Goal: Information Seeking & Learning: Learn about a topic

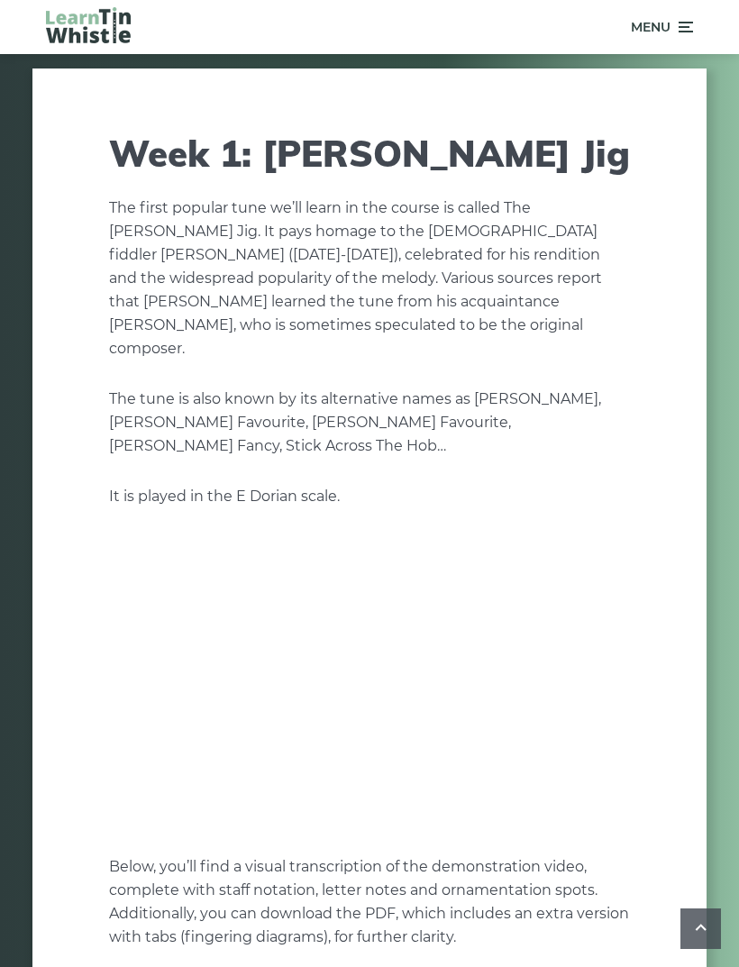
scroll to position [755, 0]
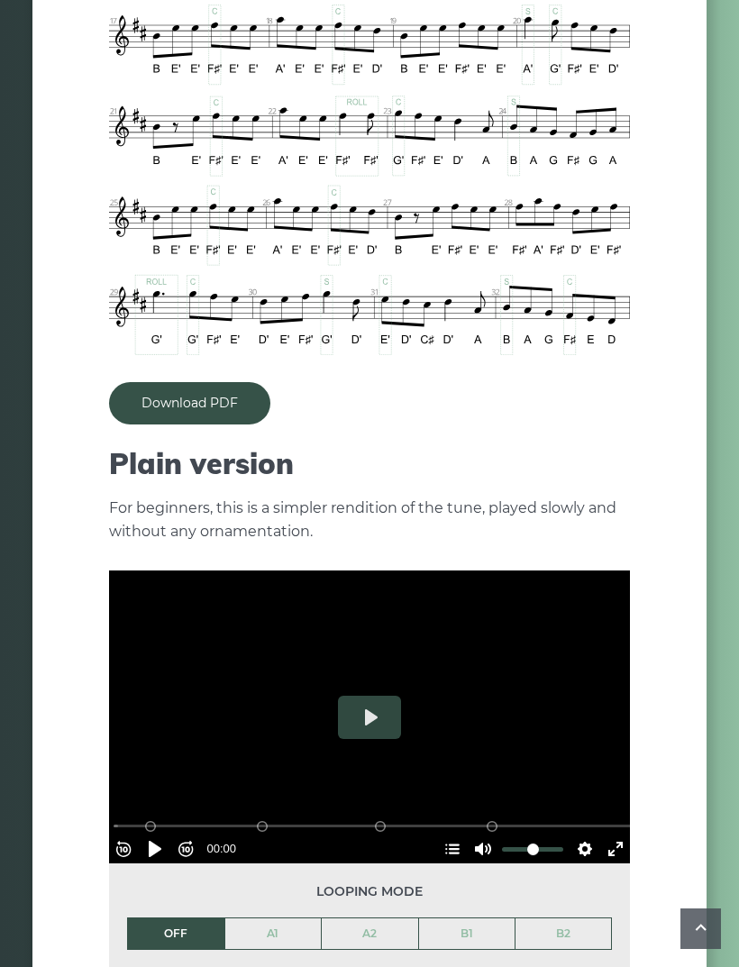
scroll to position [1397, 0]
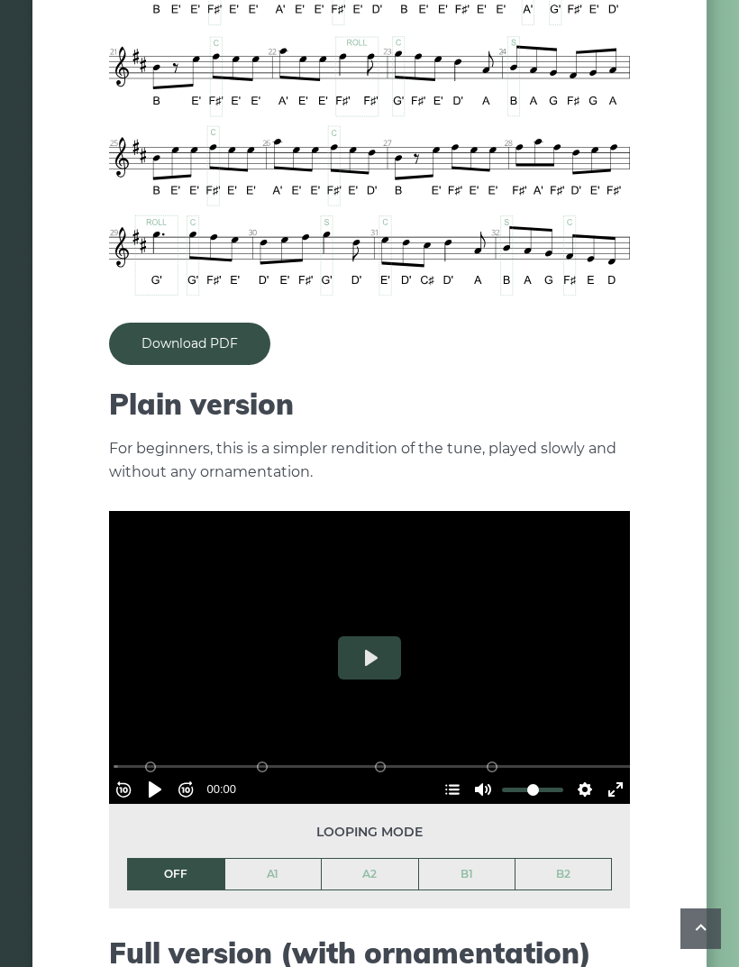
click at [391, 636] on button "Play" at bounding box center [369, 657] width 63 height 43
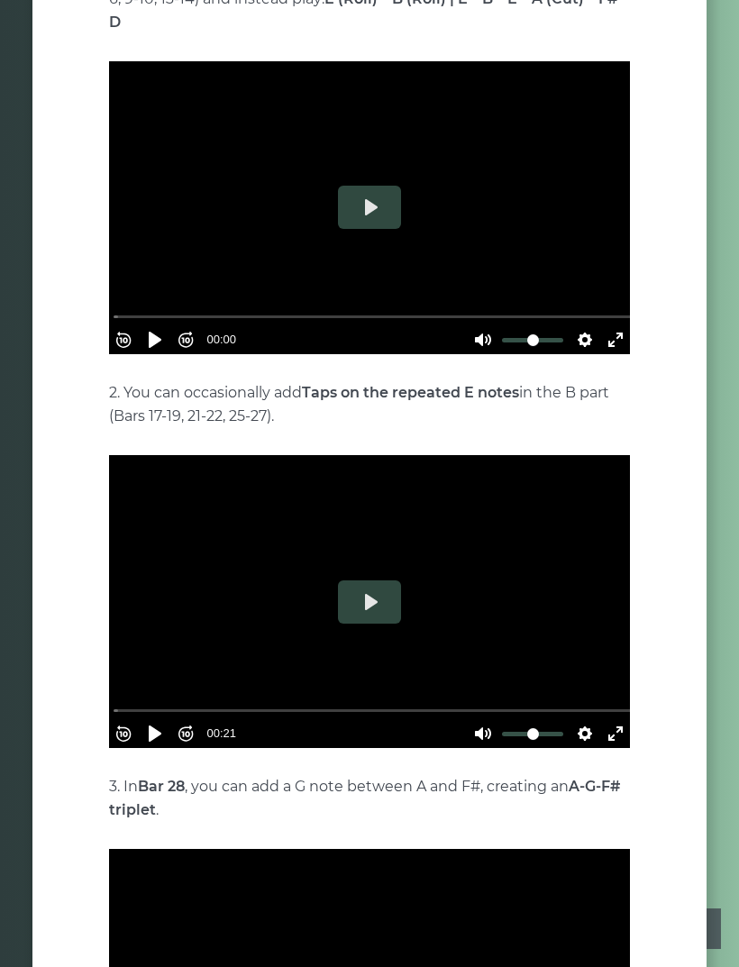
scroll to position [3060, 0]
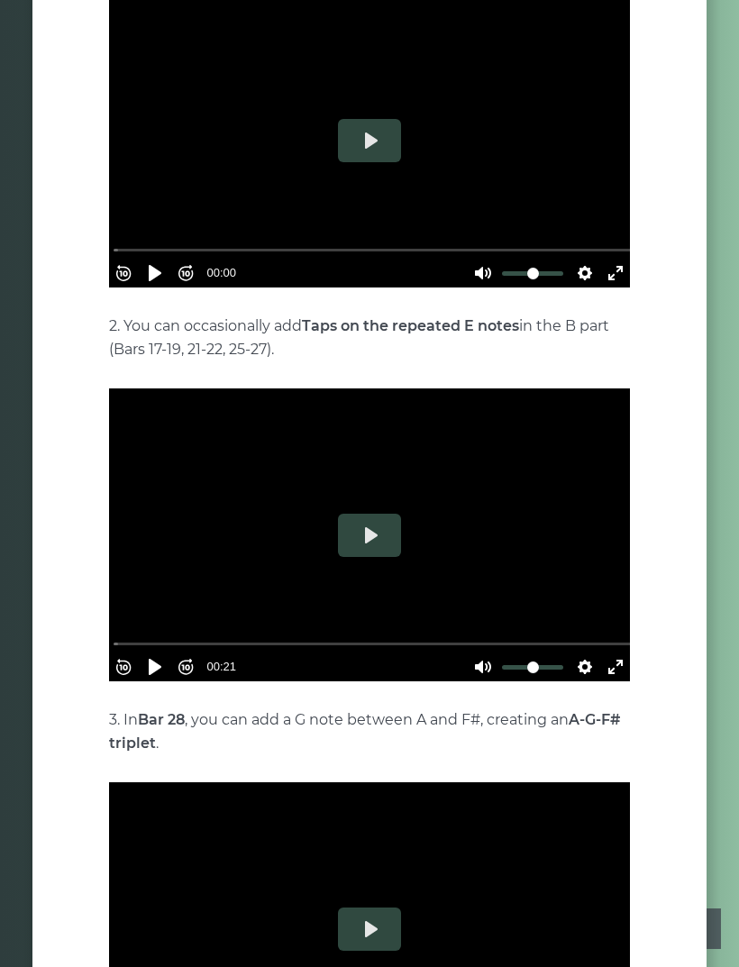
type input "***"
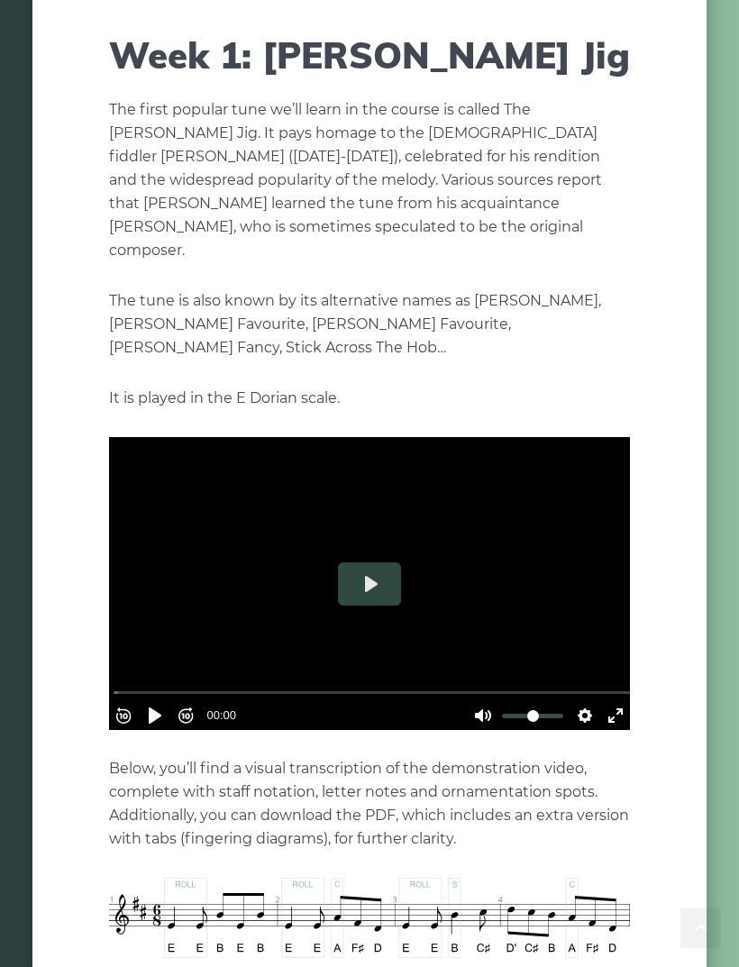
scroll to position [0, 0]
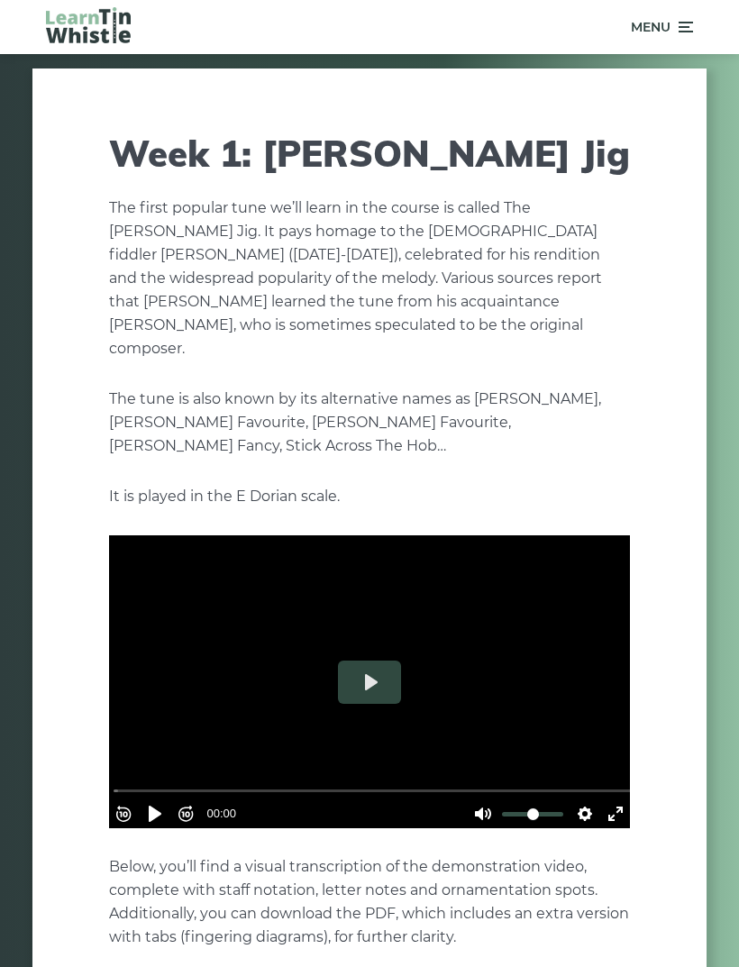
click at [683, 30] on icon at bounding box center [684, 27] width 18 height 22
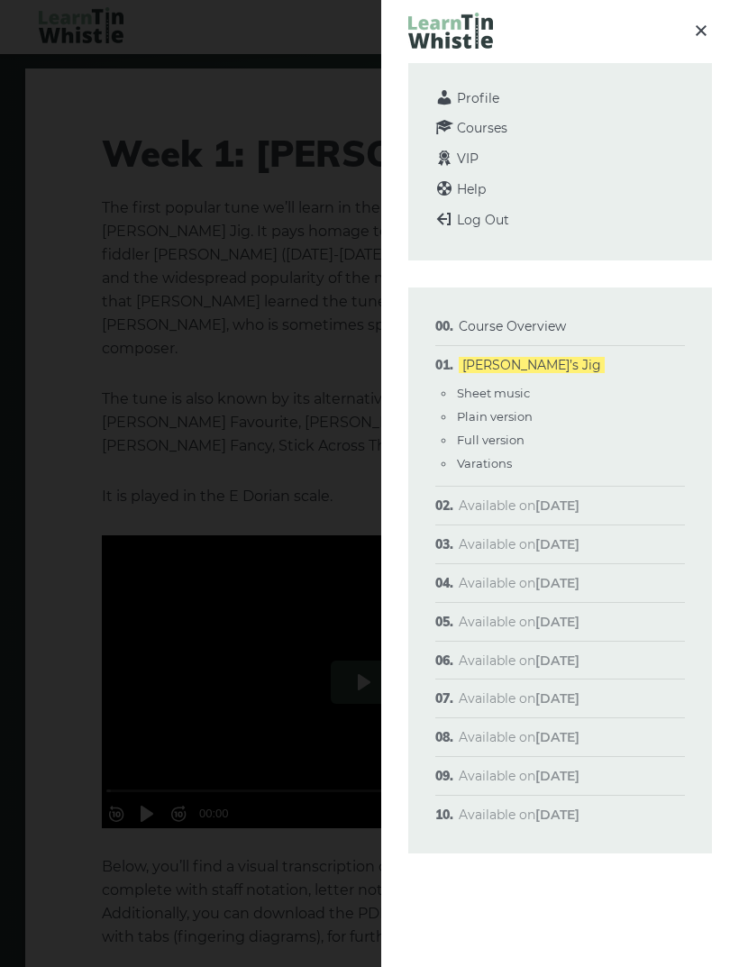
click at [510, 318] on link "Course Overview" at bounding box center [512, 326] width 107 height 16
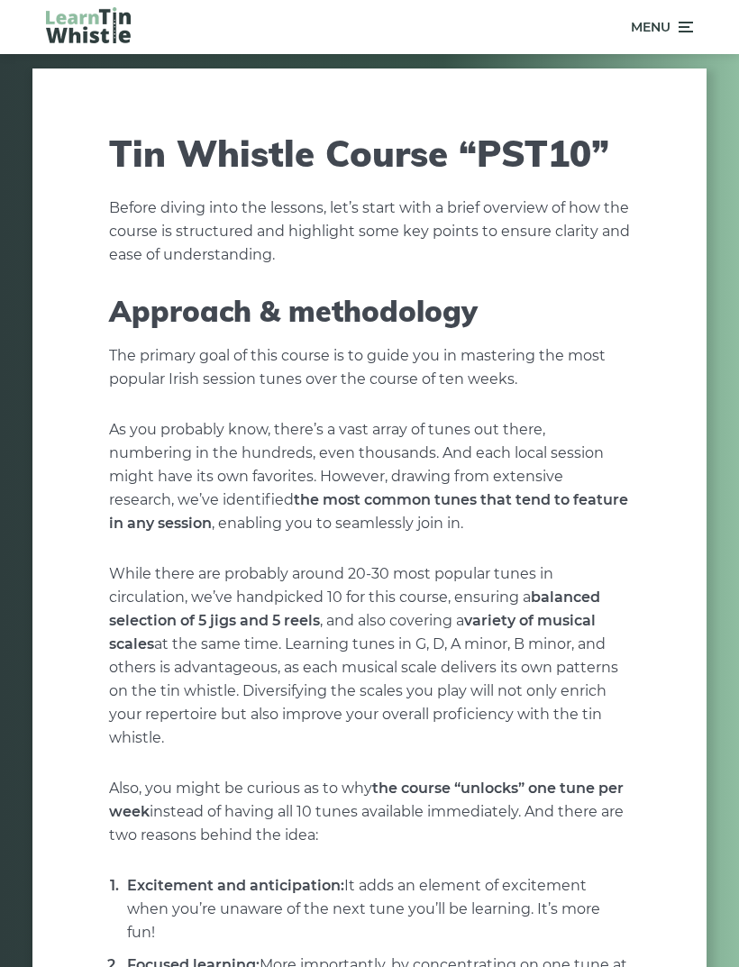
click at [679, 25] on icon at bounding box center [684, 27] width 18 height 22
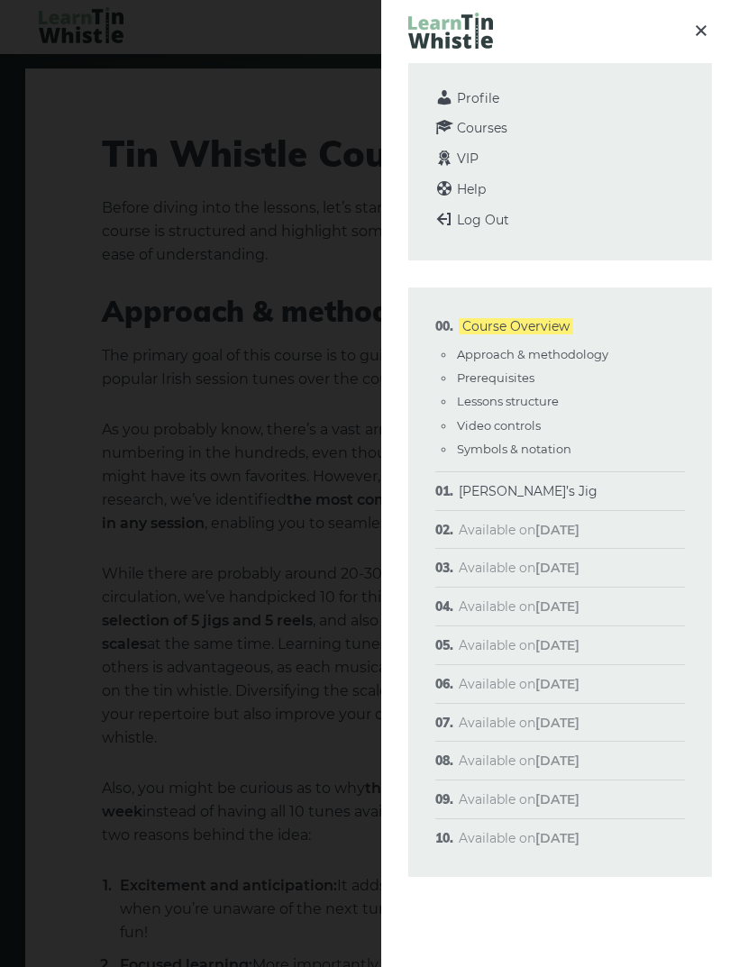
click at [464, 164] on span "VIP" at bounding box center [468, 158] width 22 height 16
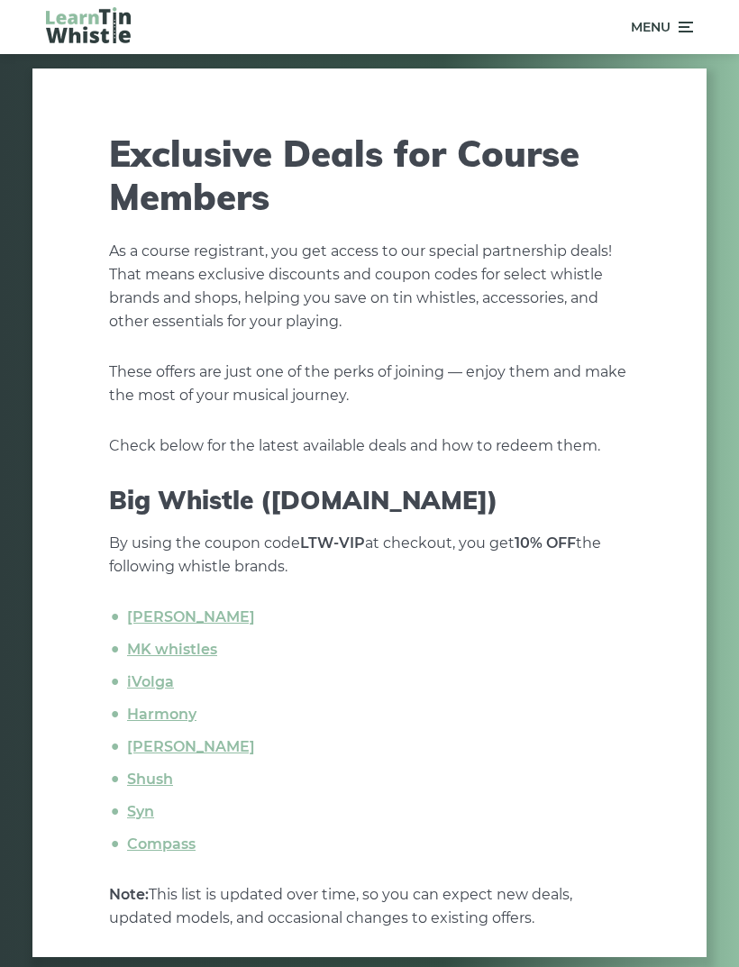
click at [145, 676] on link "iVolga" at bounding box center [150, 681] width 47 height 17
click at [142, 612] on link "Tony Dixon" at bounding box center [191, 616] width 128 height 17
click at [142, 741] on link "Howard" at bounding box center [191, 746] width 128 height 17
click at [159, 776] on link "Shush" at bounding box center [150, 778] width 46 height 17
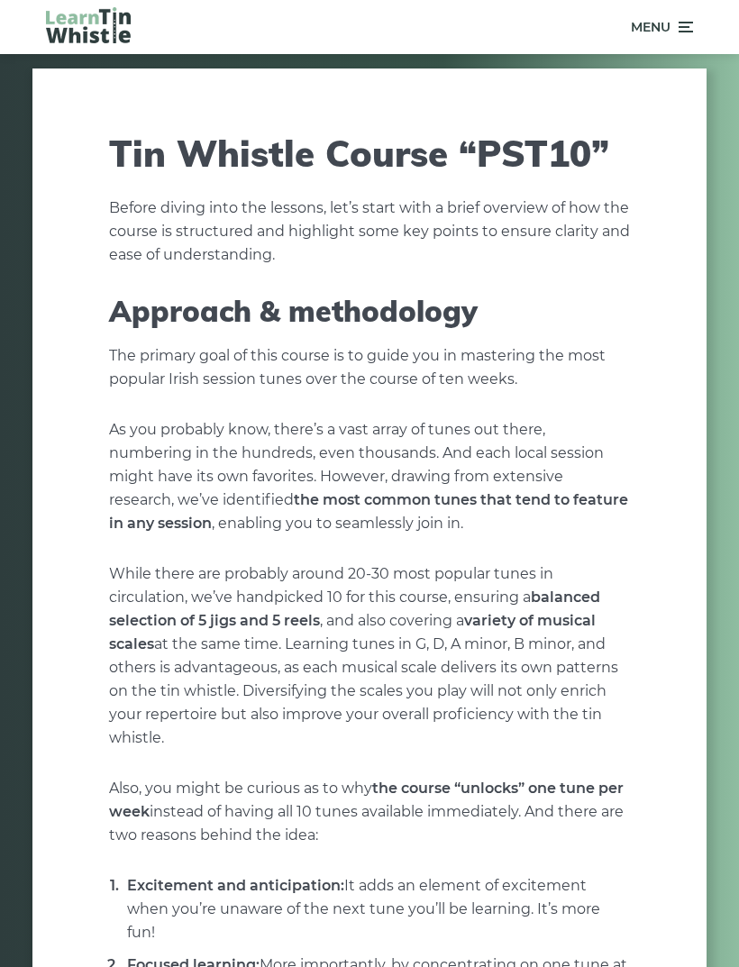
click at [687, 23] on icon at bounding box center [684, 27] width 18 height 22
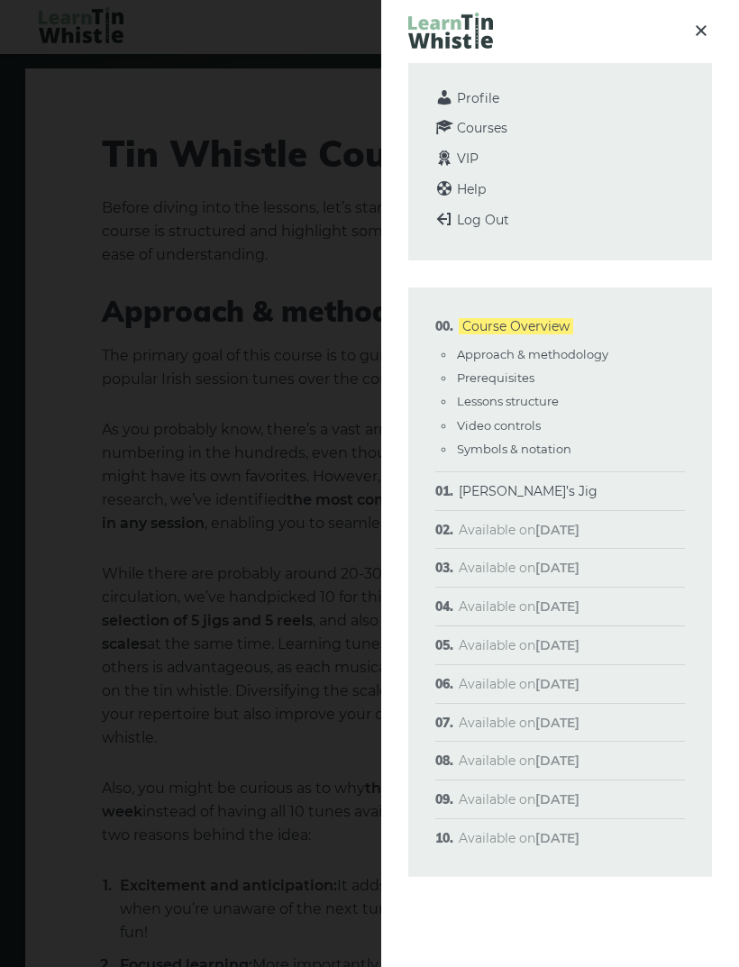
click at [539, 483] on link "[PERSON_NAME]’s Jig" at bounding box center [528, 491] width 139 height 16
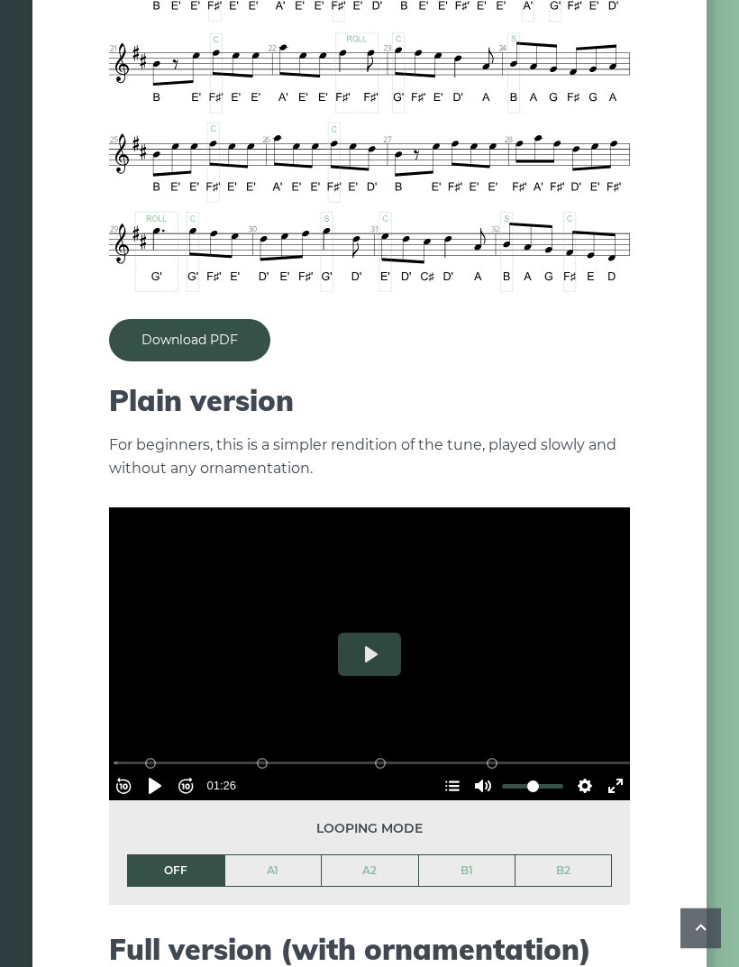
scroll to position [1410, 0]
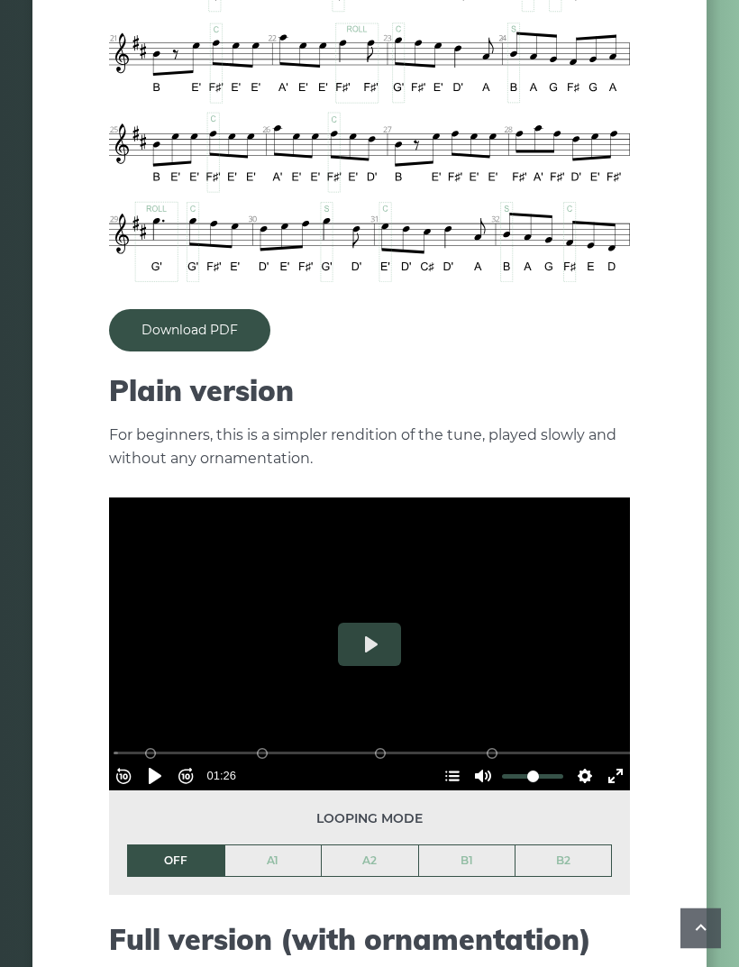
click at [382, 623] on button "Play" at bounding box center [369, 644] width 63 height 43
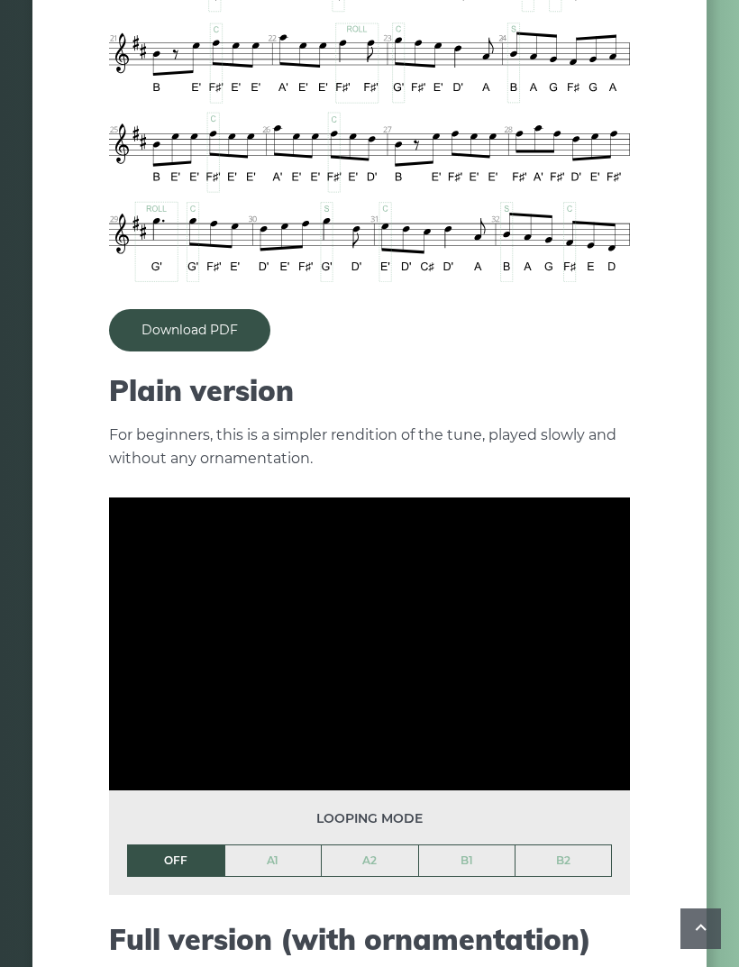
click at [380, 845] on link "A2" at bounding box center [370, 860] width 96 height 31
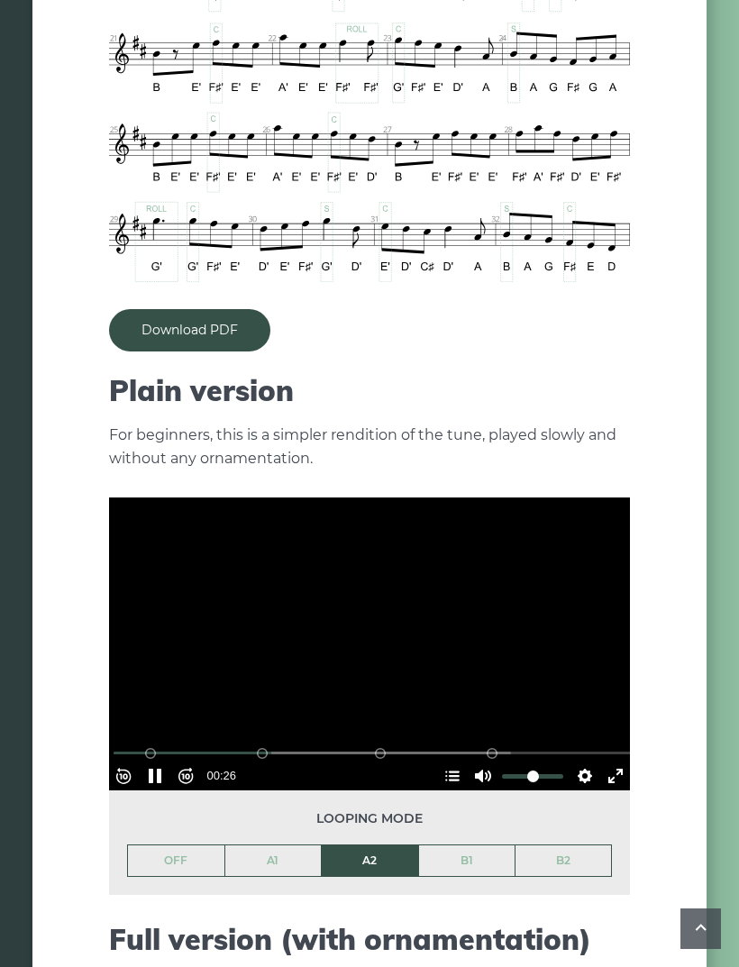
click at [150, 761] on button "Pause Play" at bounding box center [155, 775] width 29 height 29
type input "*****"
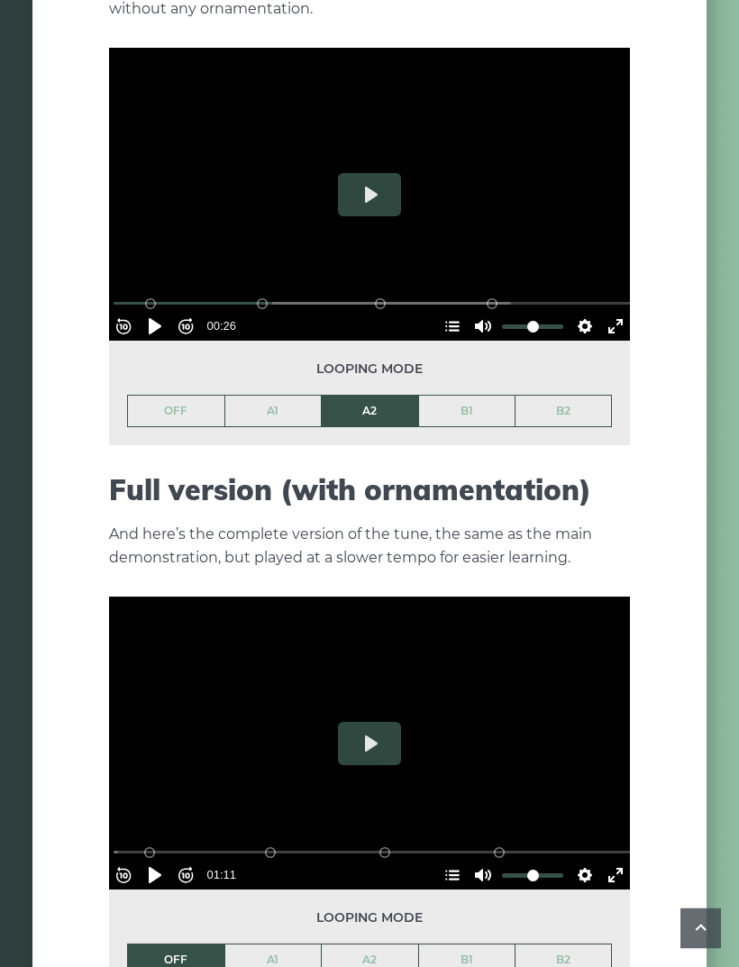
click at [380, 727] on button "Play" at bounding box center [369, 743] width 63 height 43
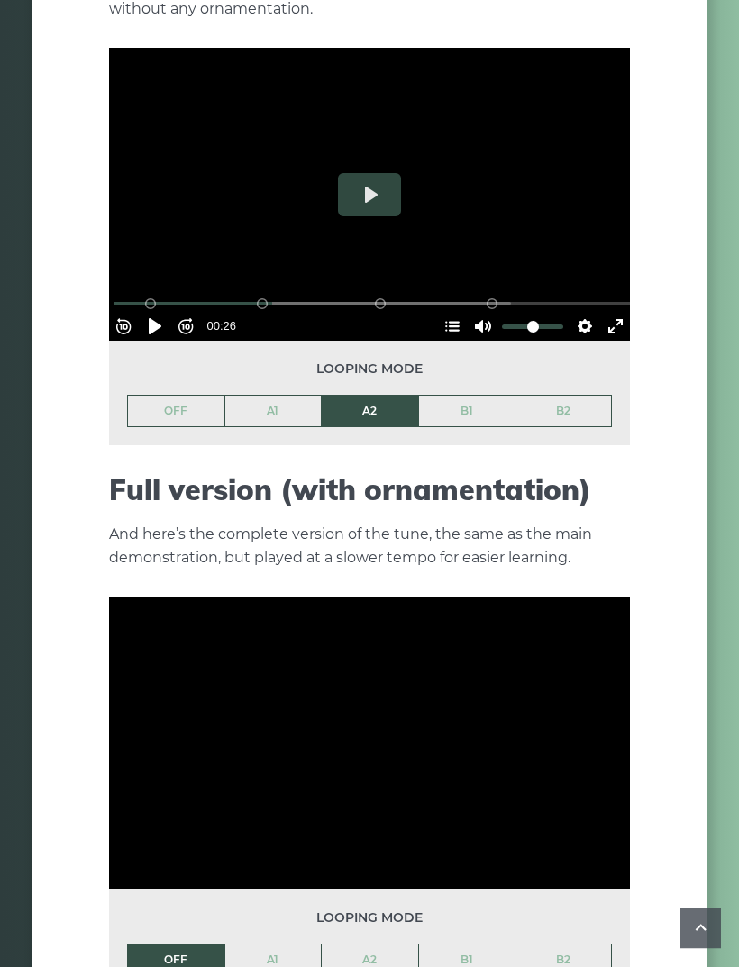
scroll to position [1860, 0]
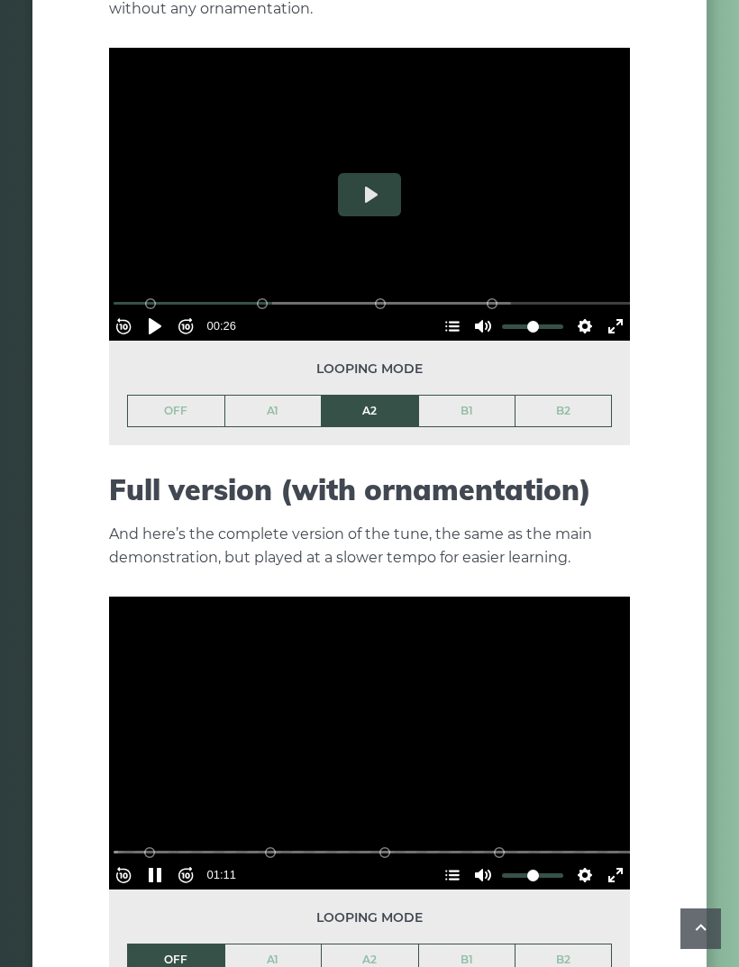
click at [367, 944] on link "A2" at bounding box center [370, 959] width 96 height 31
click at [168, 860] on button "Pause Play" at bounding box center [155, 874] width 29 height 29
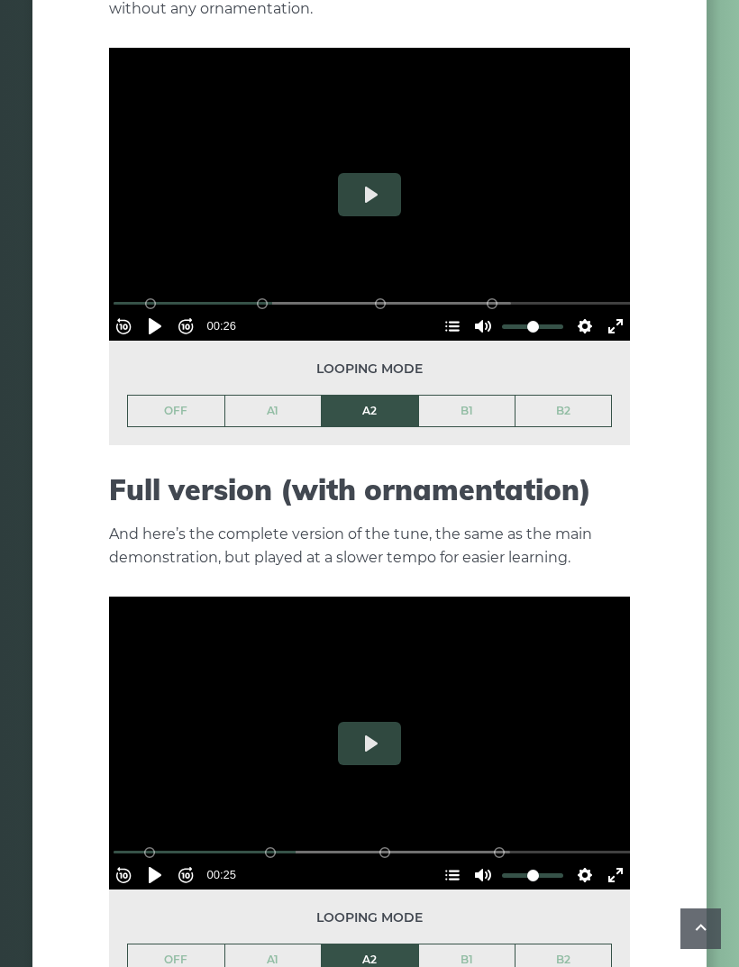
click at [276, 944] on link "A1" at bounding box center [273, 959] width 96 height 31
click at [169, 860] on button "Pause Play" at bounding box center [155, 874] width 29 height 29
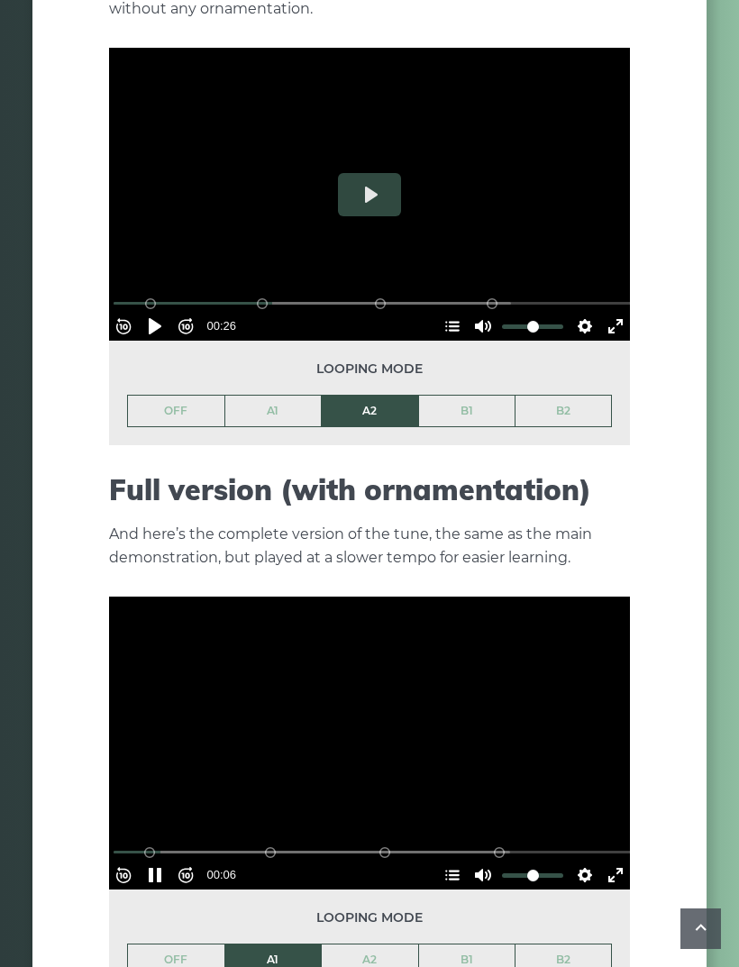
click at [168, 860] on button "Pause Play" at bounding box center [155, 874] width 29 height 29
type input "****"
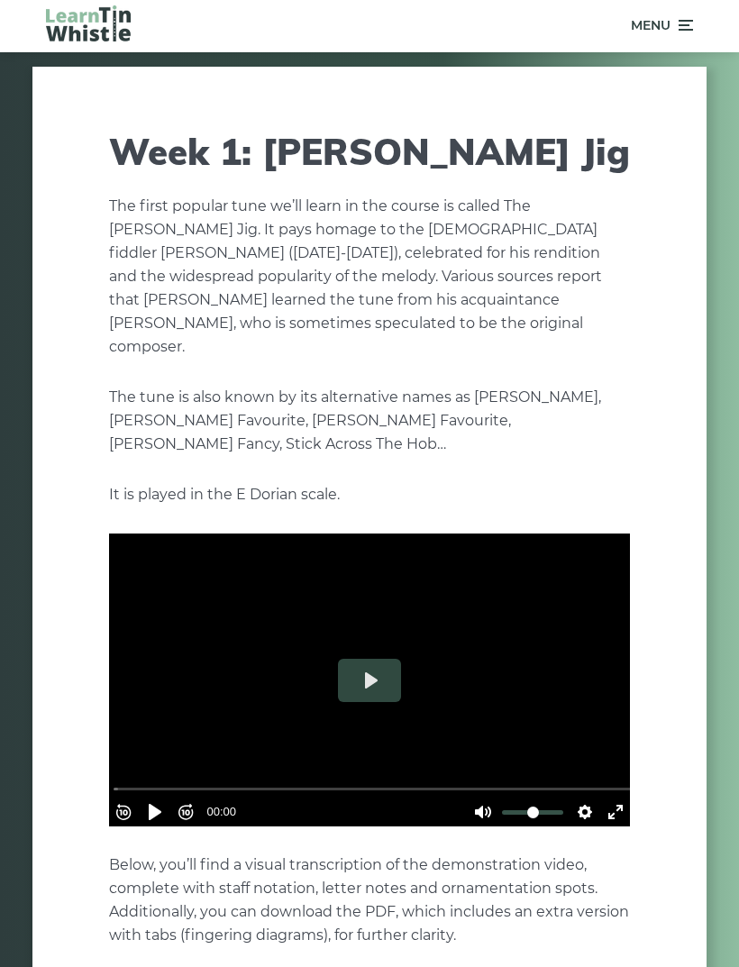
scroll to position [1, 0]
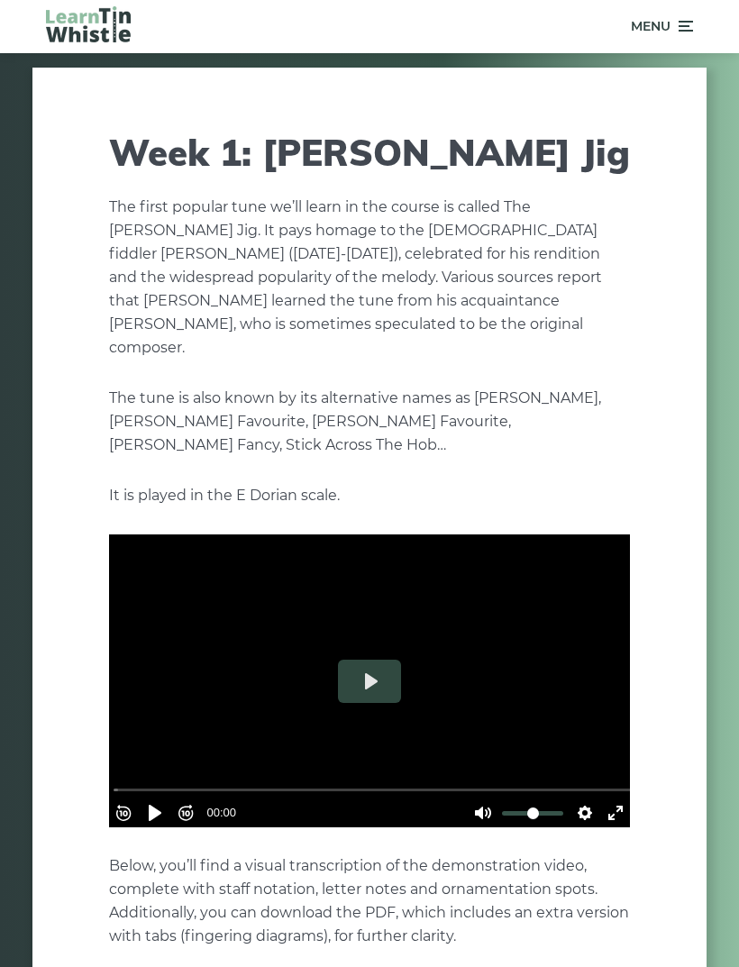
click at [684, 27] on icon at bounding box center [684, 26] width 18 height 22
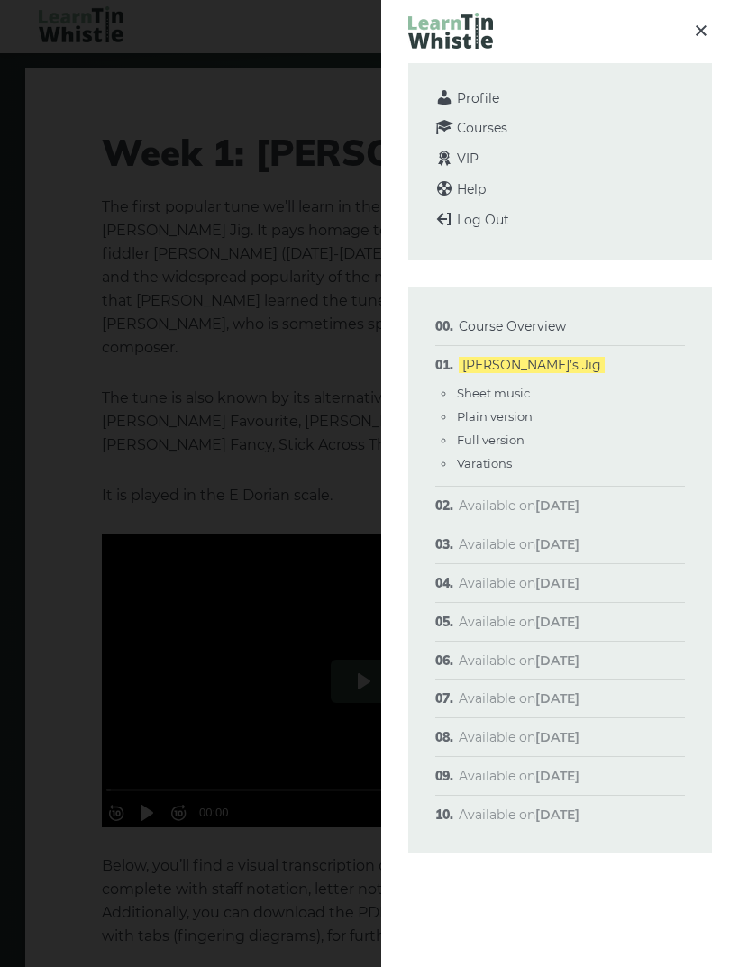
click at [299, 354] on div at bounding box center [369, 483] width 739 height 967
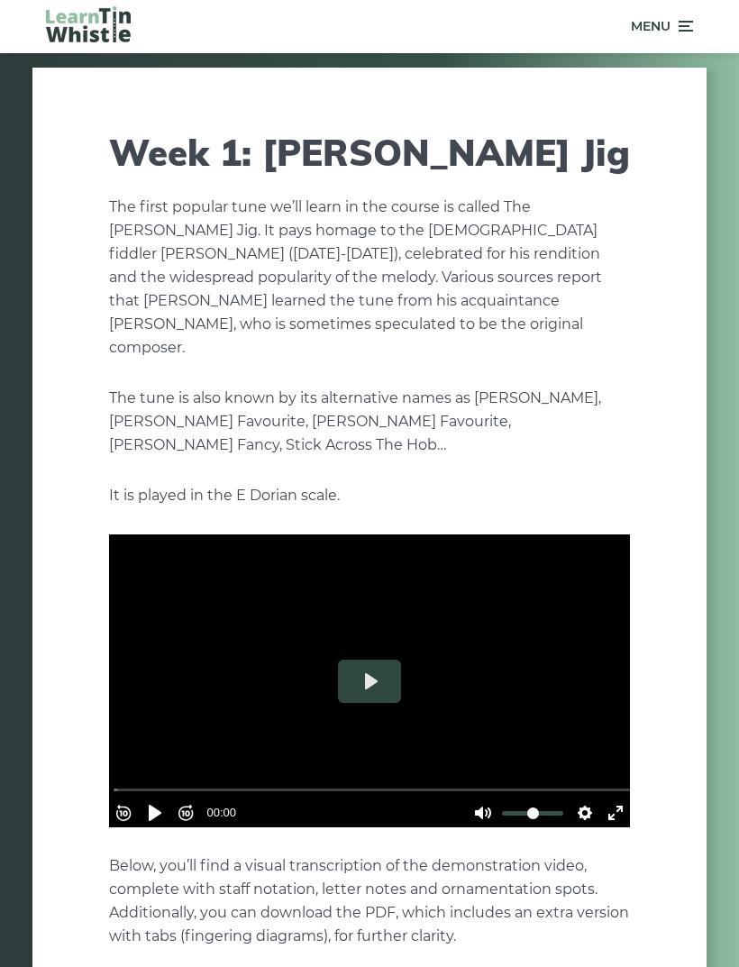
click at [386, 659] on button "Play" at bounding box center [369, 680] width 63 height 43
click at [169, 798] on button "Pause Play" at bounding box center [155, 812] width 29 height 29
type input "*****"
click at [683, 28] on icon at bounding box center [684, 26] width 18 height 22
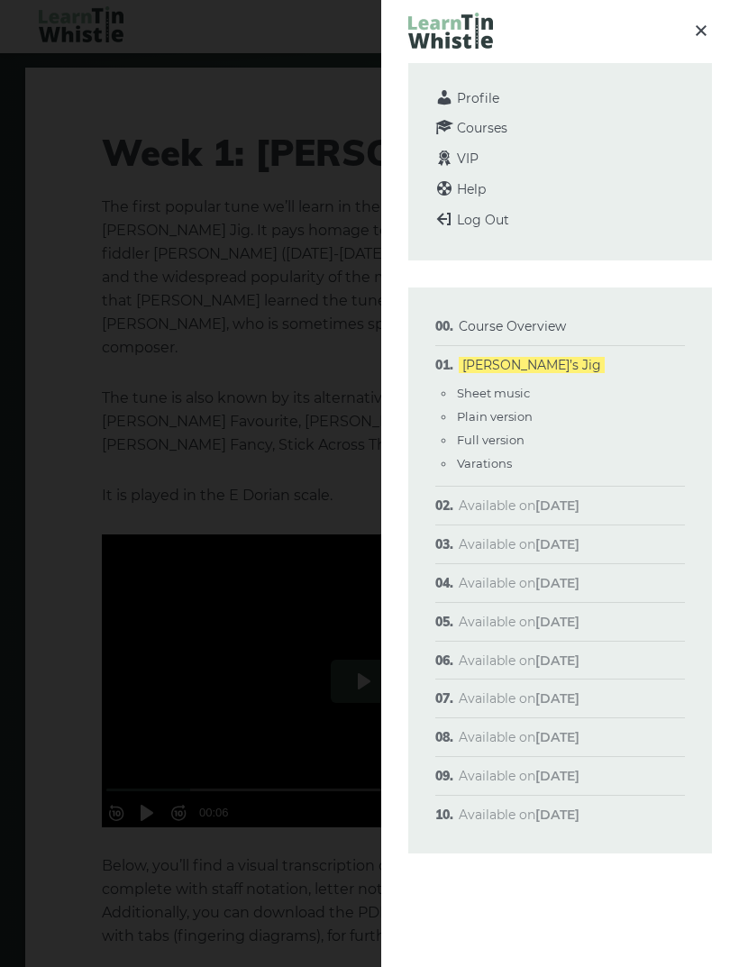
click at [497, 133] on span "Courses" at bounding box center [482, 128] width 50 height 16
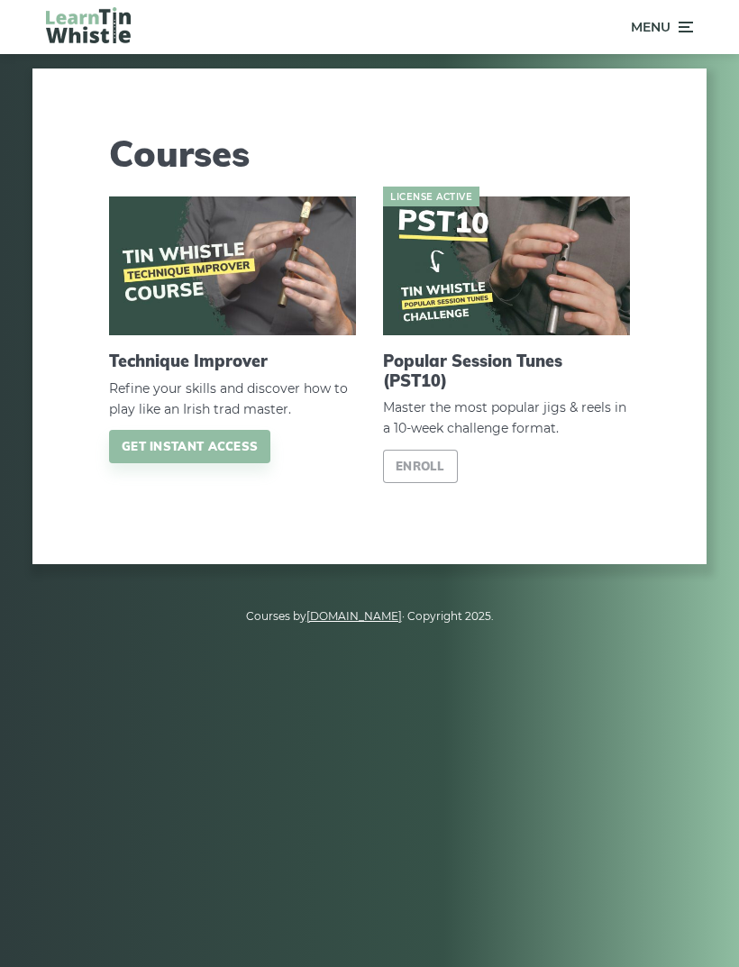
click at [246, 446] on link "Get instant access" at bounding box center [189, 446] width 161 height 33
click at [674, 28] on span "Menu" at bounding box center [662, 27] width 62 height 45
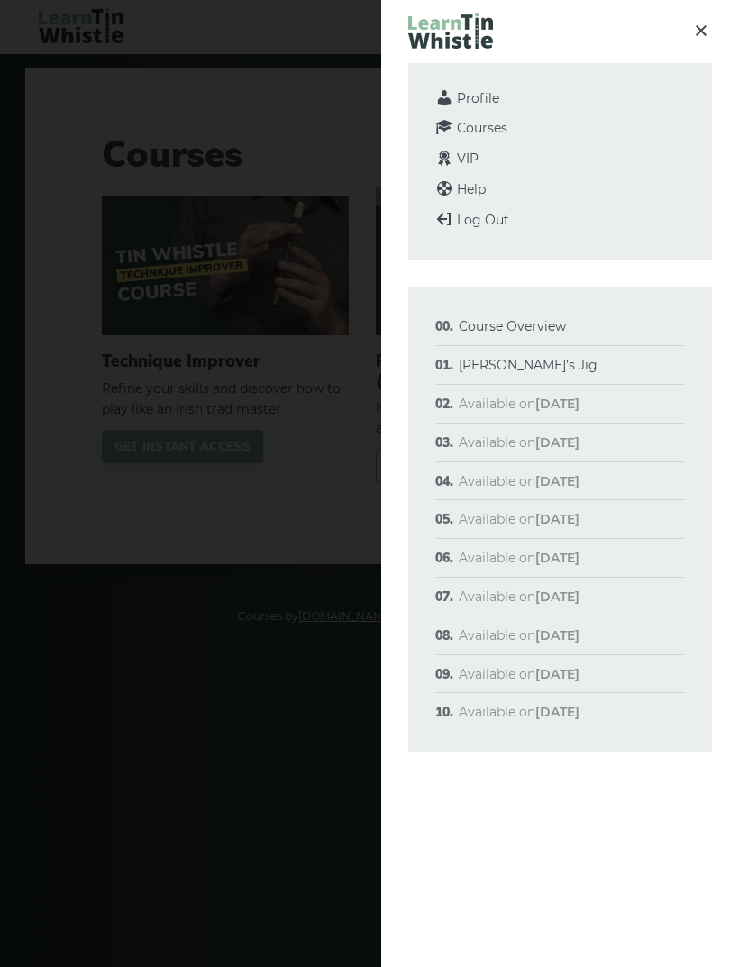
click at [475, 191] on span "Help" at bounding box center [471, 189] width 29 height 16
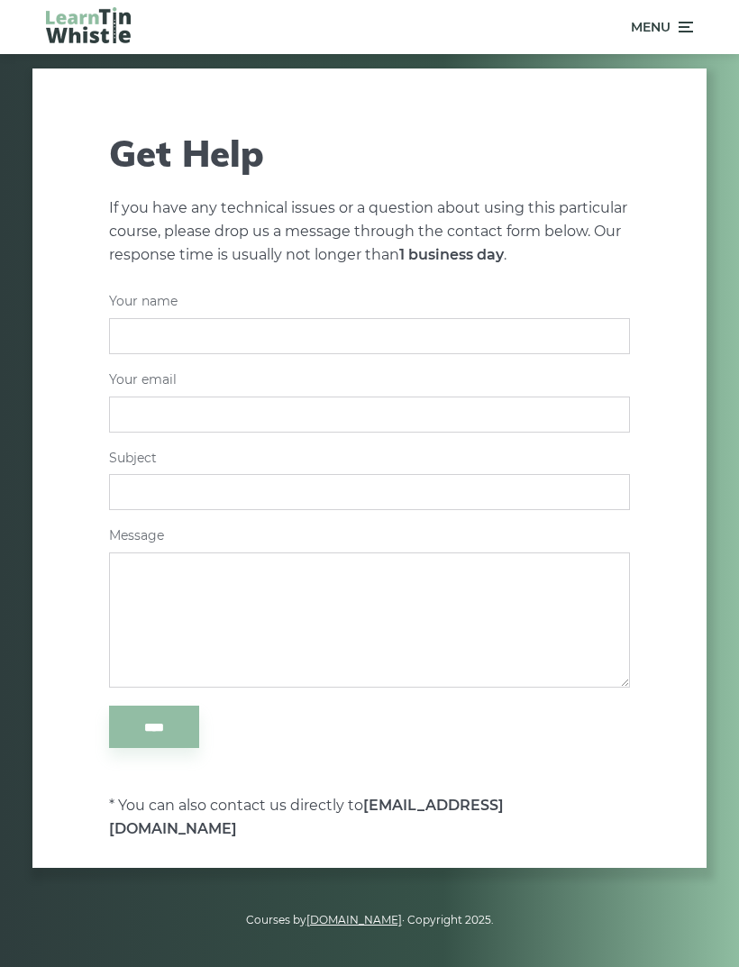
click at [684, 25] on icon at bounding box center [684, 27] width 18 height 22
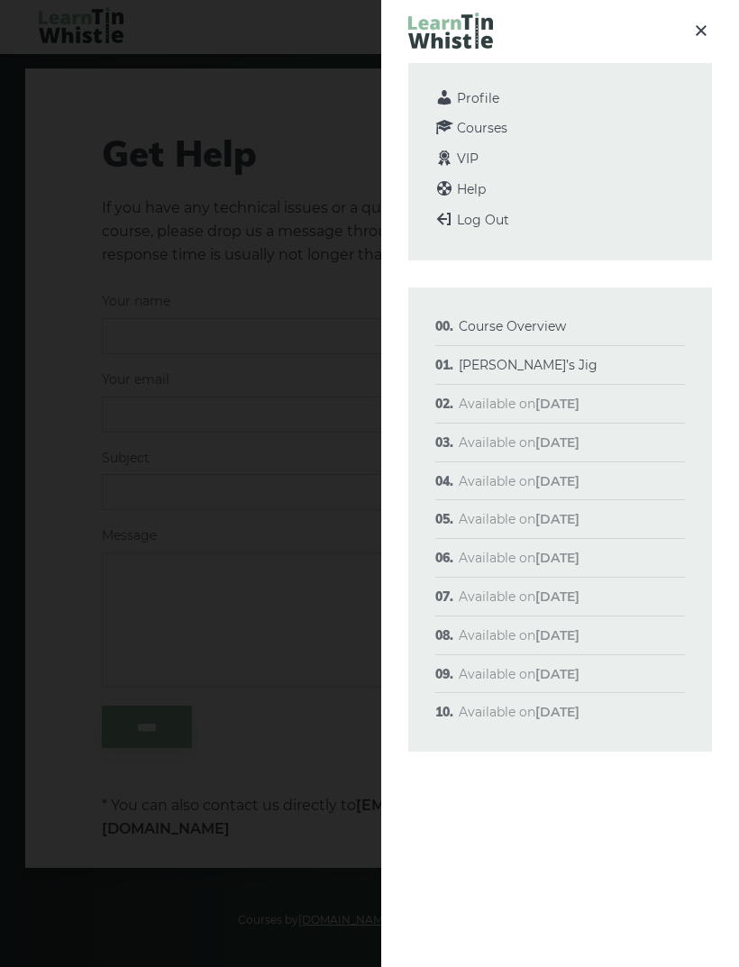
click at [498, 125] on span "Courses" at bounding box center [482, 128] width 50 height 16
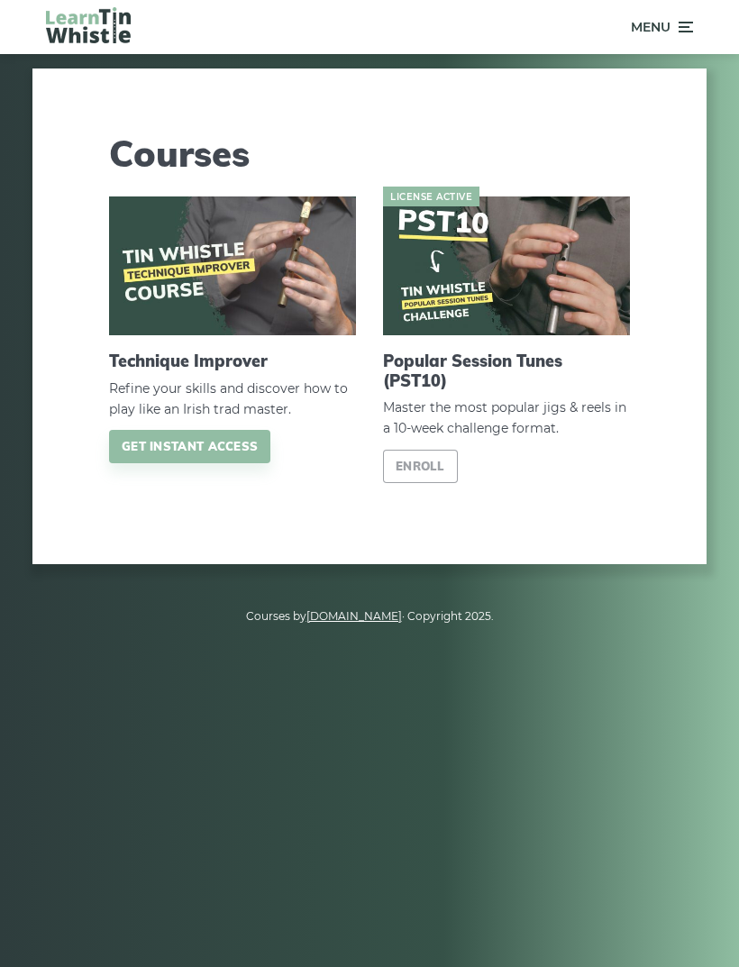
click at [115, 41] on img at bounding box center [88, 25] width 85 height 36
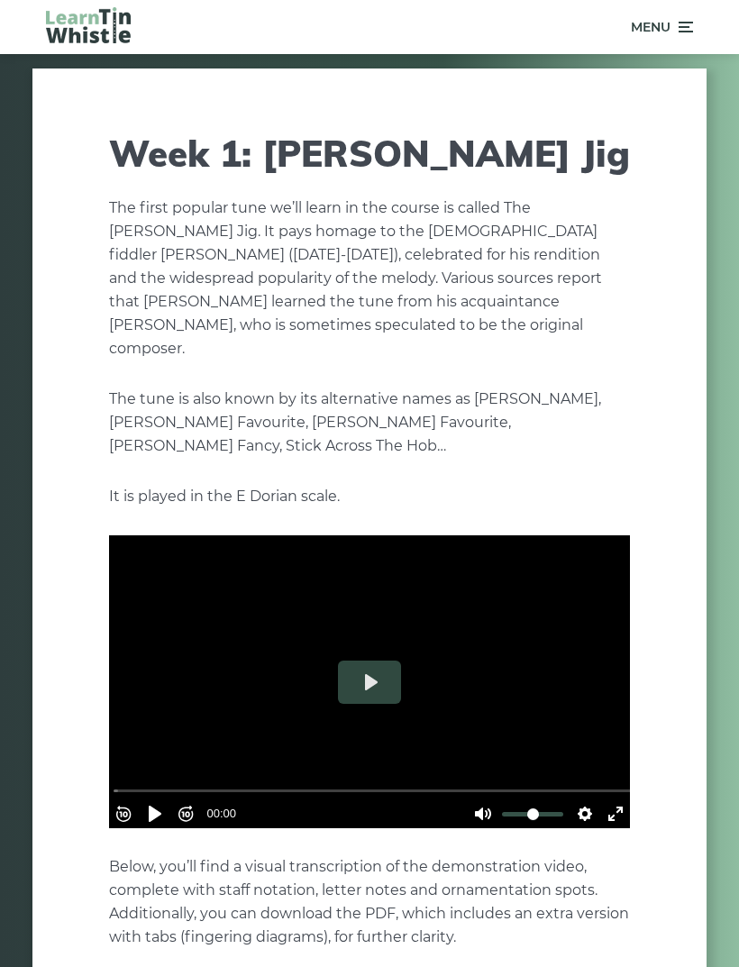
click at [683, 33] on icon at bounding box center [684, 27] width 18 height 22
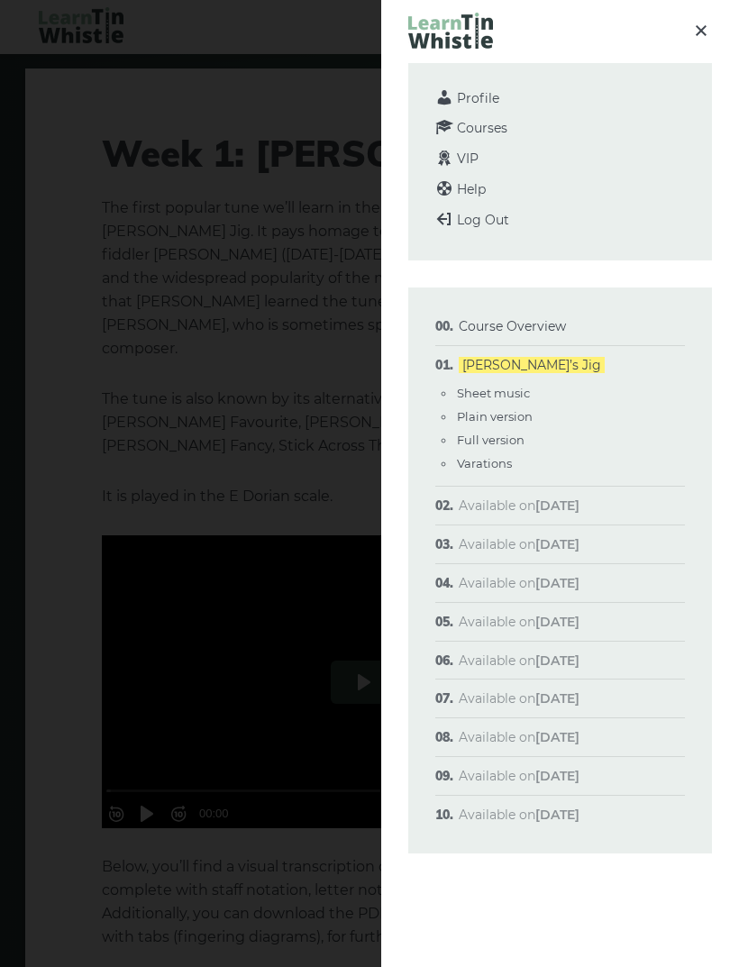
click at [527, 320] on link "Course Overview" at bounding box center [512, 326] width 107 height 16
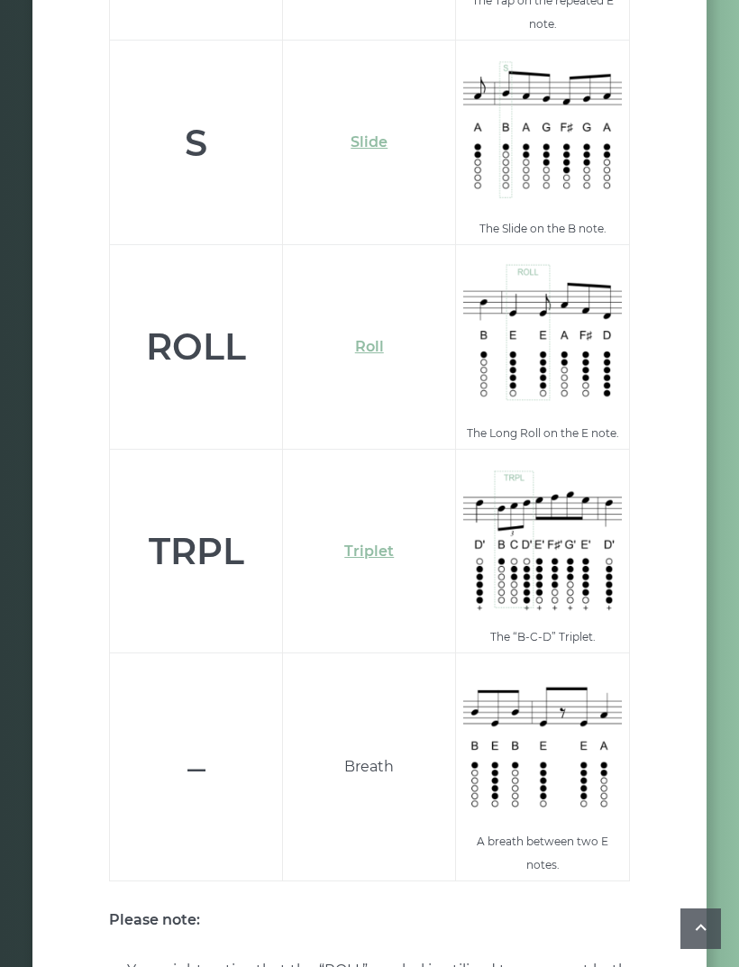
scroll to position [5987, 0]
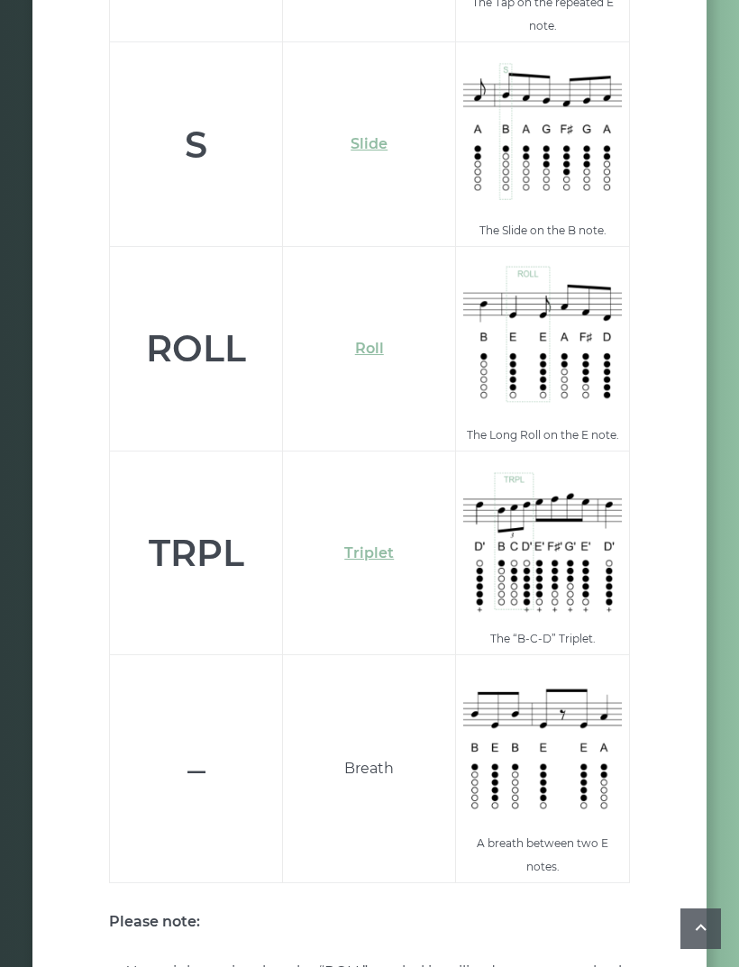
click at [380, 340] on link "Roll" at bounding box center [369, 348] width 29 height 17
